Goal: Task Accomplishment & Management: Manage account settings

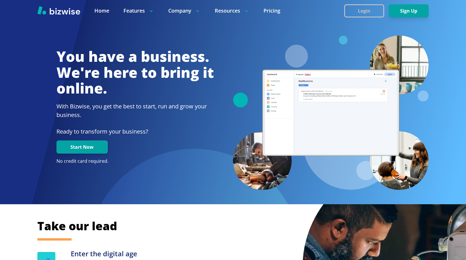
click at [352, 10] on button "Login" at bounding box center [365, 10] width 40 height 13
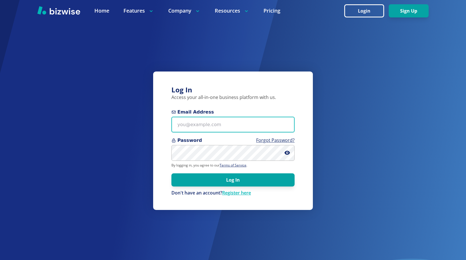
click at [208, 122] on input "Email Address" at bounding box center [233, 124] width 123 height 16
type input "[PERSON_NAME][EMAIL_ADDRESS][DOMAIN_NAME]"
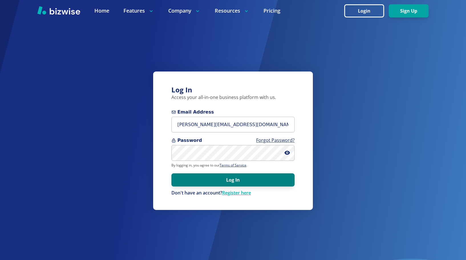
click at [219, 180] on button "Log In" at bounding box center [233, 179] width 123 height 13
